Goal: Book appointment/travel/reservation

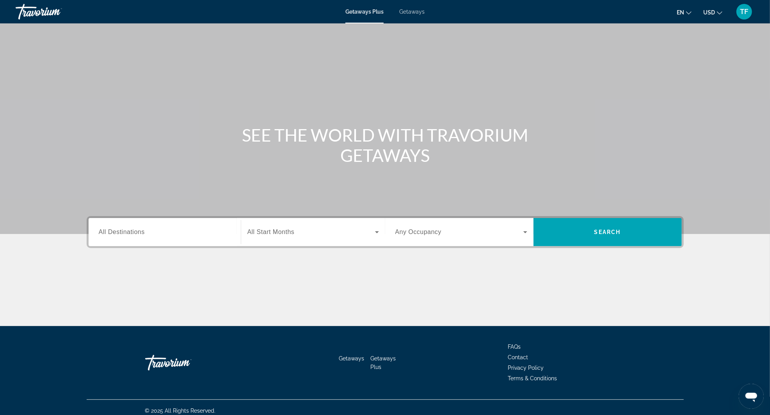
click at [179, 234] on input "Destination All Destinations" at bounding box center [165, 232] width 132 height 9
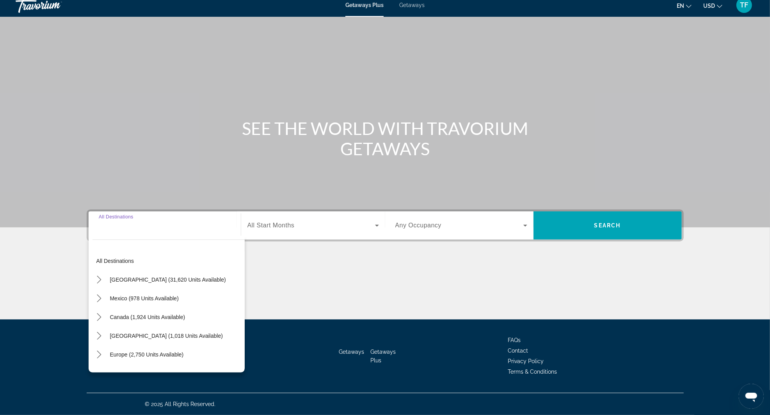
scroll to position [37, 0]
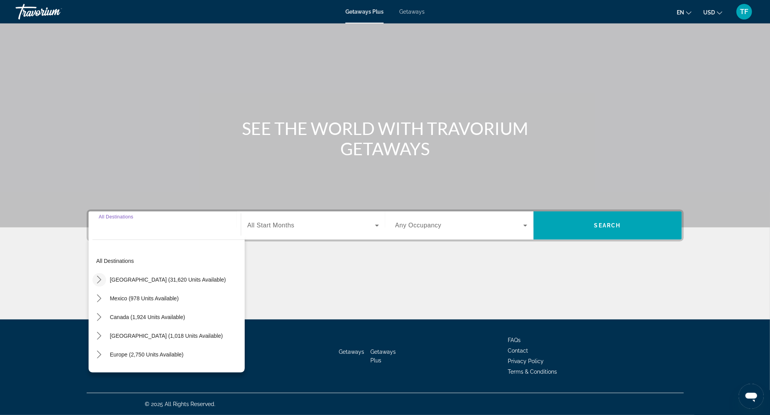
click at [94, 273] on mat-icon "Toggle United States (31,620 units available) submenu" at bounding box center [99, 280] width 14 height 14
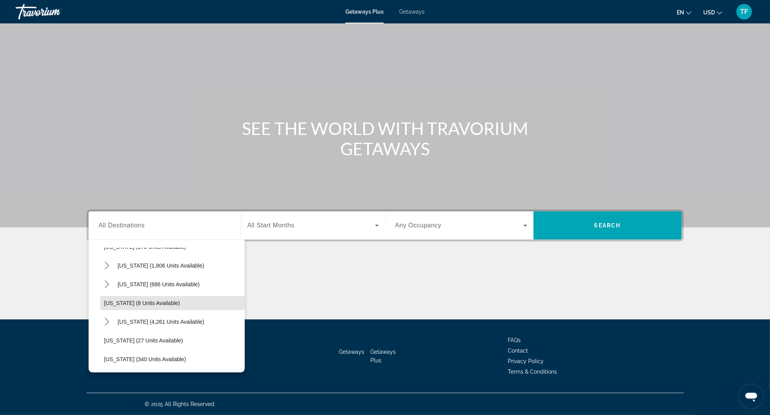
scroll to position [69, 0]
click at [106, 319] on icon "Toggle Florida (4,261 units available) submenu" at bounding box center [107, 323] width 8 height 8
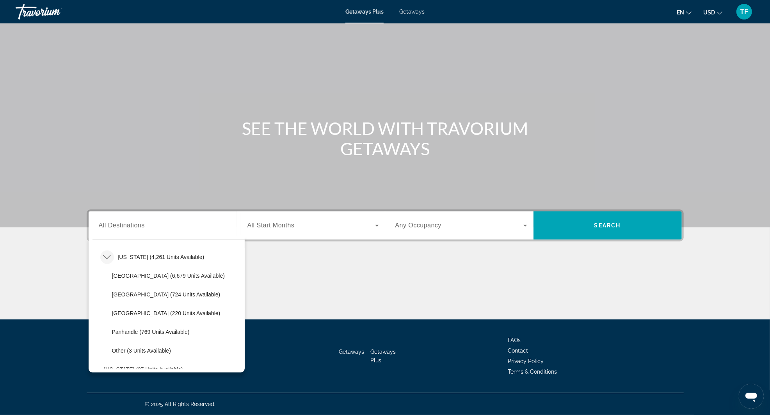
scroll to position [136, 0]
click at [174, 272] on span "[GEOGRAPHIC_DATA] (6,679 units available)" at bounding box center [168, 275] width 113 height 6
type input "**********"
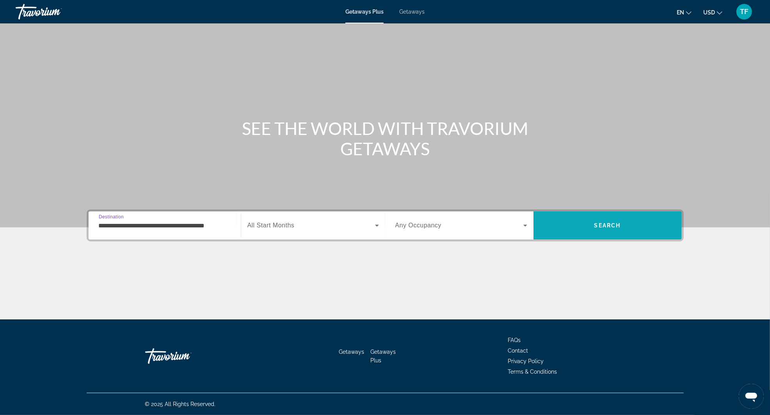
click at [605, 216] on span "Search" at bounding box center [607, 225] width 148 height 19
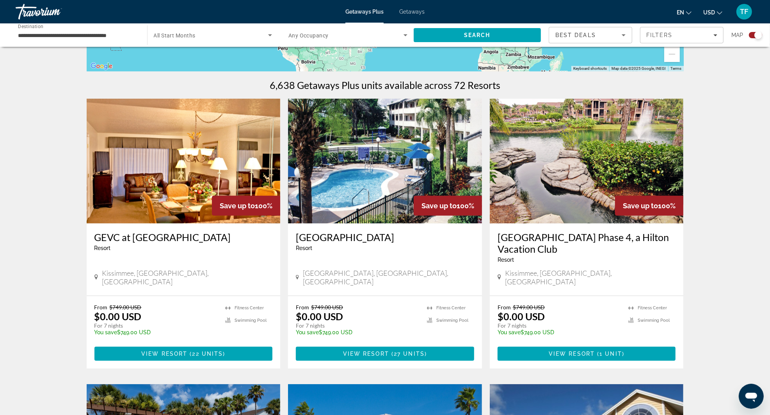
scroll to position [216, 0]
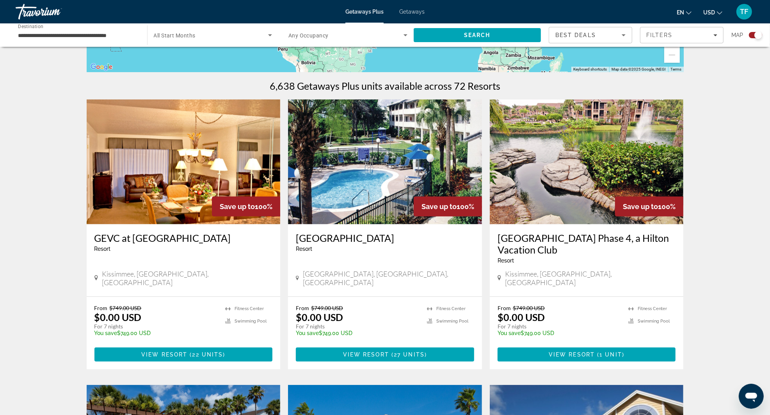
click at [410, 214] on img "Main content" at bounding box center [385, 161] width 194 height 125
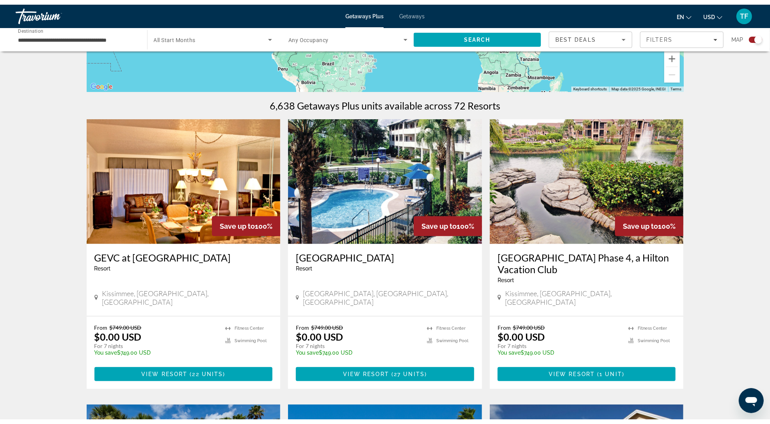
scroll to position [200, 0]
